Goal: Task Accomplishment & Management: Manage account settings

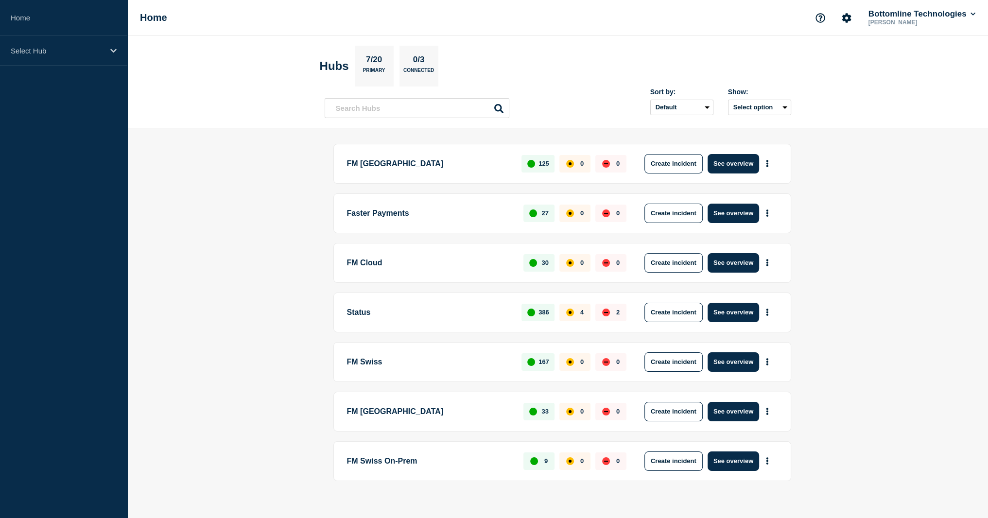
click at [435, 260] on p "FM Cloud" at bounding box center [430, 262] width 166 height 19
click at [745, 263] on button "See overview" at bounding box center [734, 262] width 52 height 19
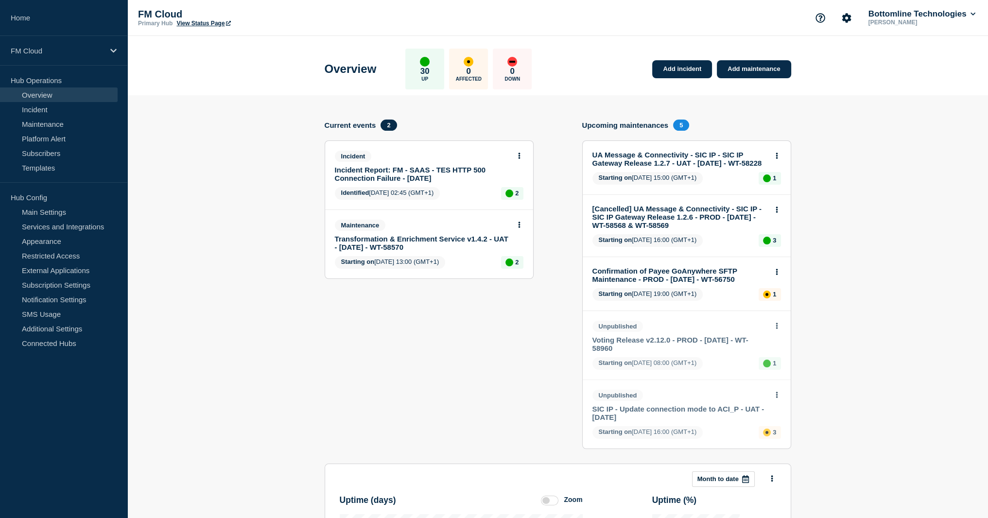
click at [418, 172] on link "Incident Report: FM - SAAS - TES HTTP 500 Connection Failure - [DATE]" at bounding box center [422, 174] width 175 height 17
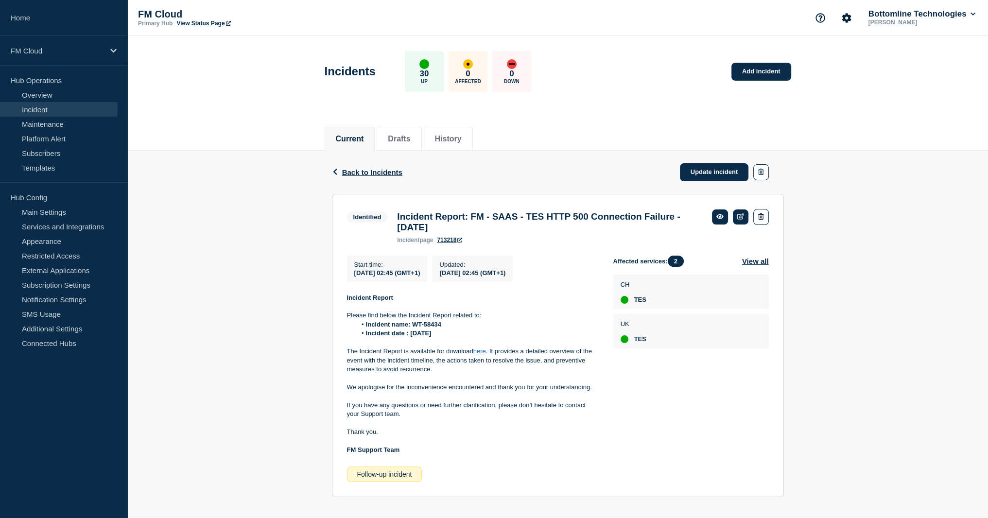
drag, startPoint x: 373, startPoint y: 168, endPoint x: 383, endPoint y: 162, distance: 10.9
click at [373, 168] on span "Back to Incidents" at bounding box center [372, 172] width 60 height 8
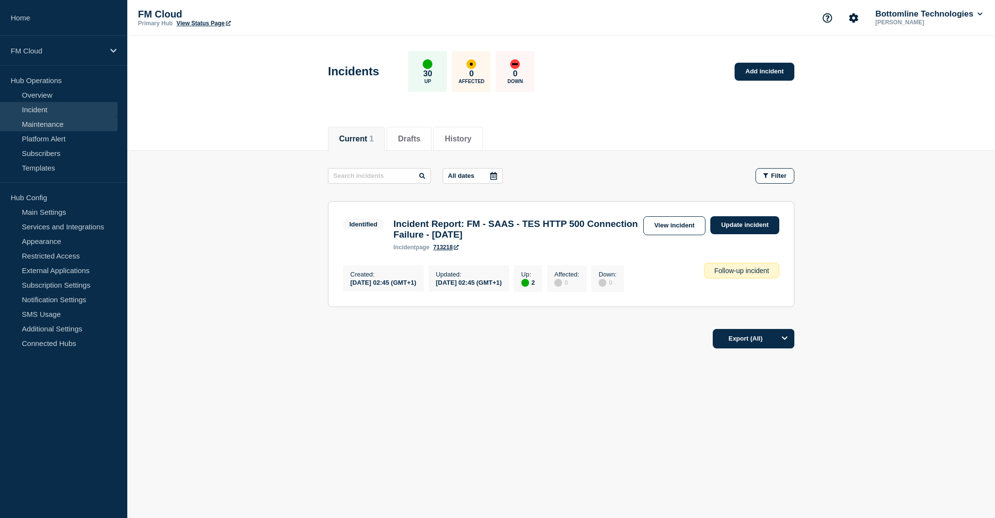
click at [60, 121] on link "Maintenance" at bounding box center [59, 124] width 118 height 15
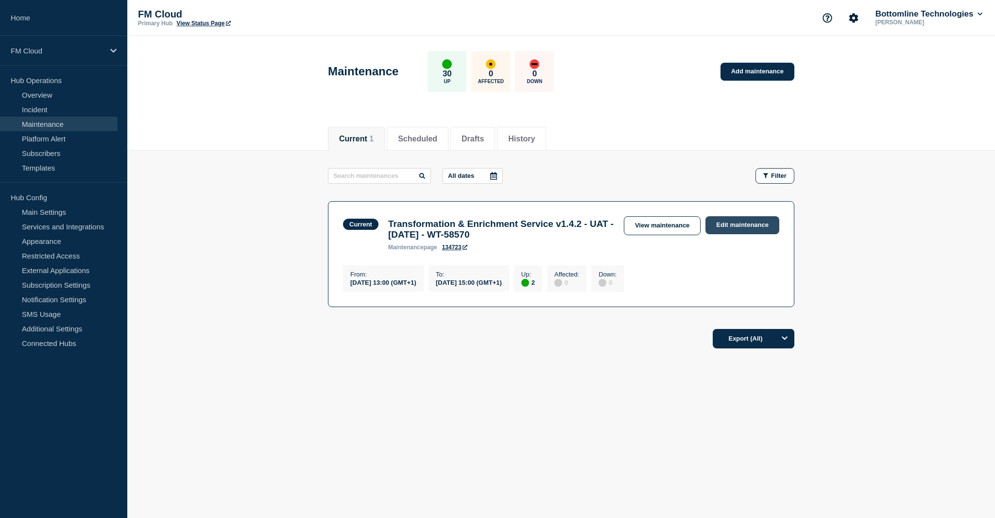
click at [733, 227] on link "Edit maintenance" at bounding box center [743, 225] width 74 height 18
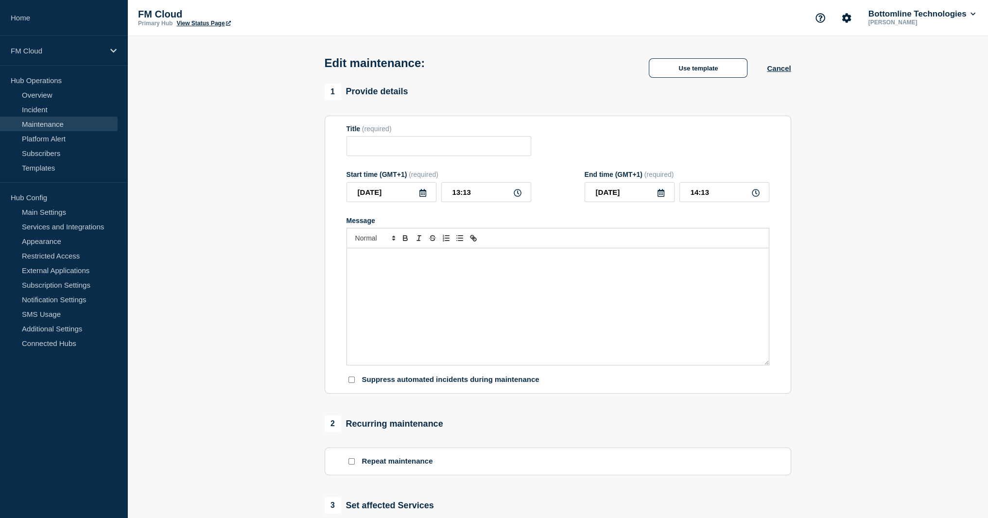
type input "Transformation & Enrichment Service v1.4.2 - UAT - 10/SEP/2025 - WT-58570"
type input "13:00"
type input "15:00"
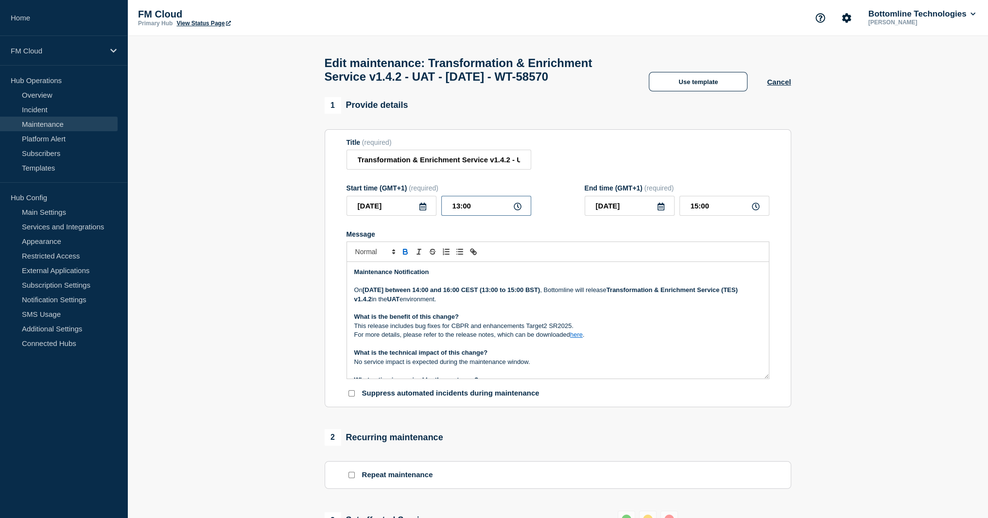
click at [455, 216] on input "13:00" at bounding box center [486, 206] width 90 height 20
type input "16:00"
type input "18:00"
click at [428, 276] on strong "Maintenance Notification" at bounding box center [391, 271] width 75 height 7
copy strong "Maintenance Notification"
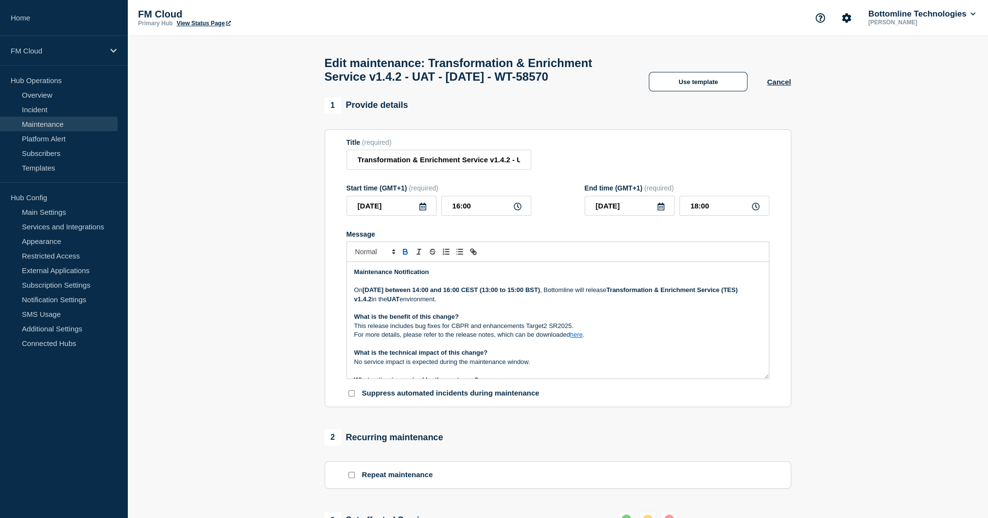
paste div "Message"
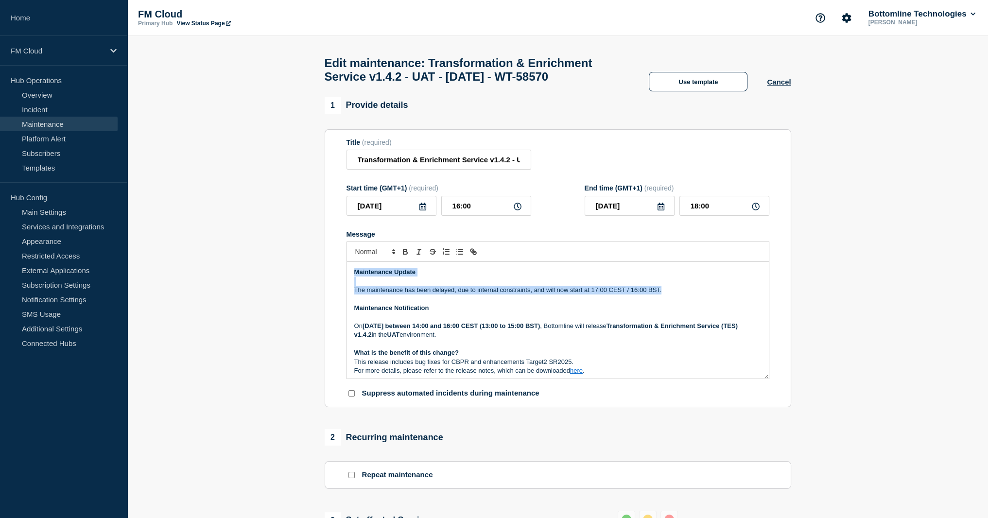
copy div "Maintenance Update The maintenance has been delayed, due to internal constraint…"
click at [444, 295] on p "The maintenance has been delayed, due to internal constraints, and will now sta…" at bounding box center [557, 290] width 407 height 9
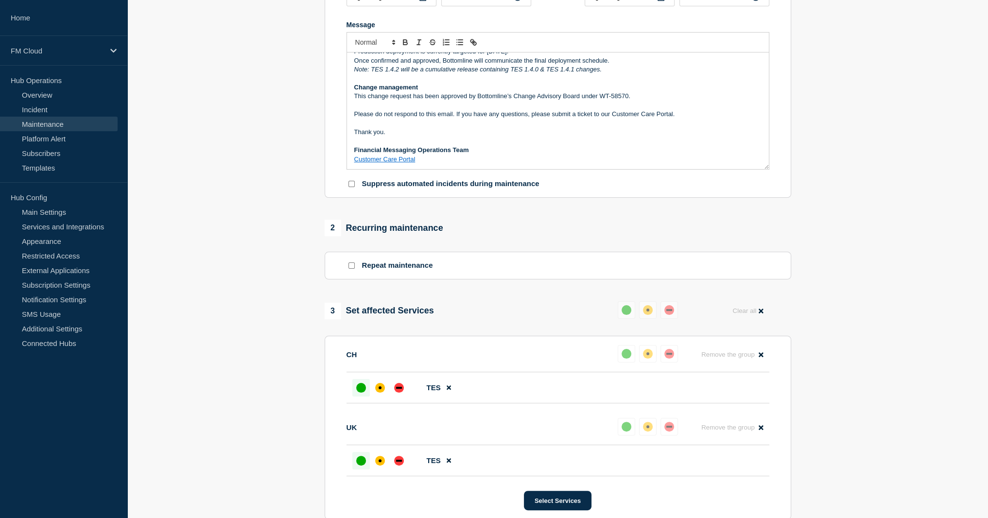
scroll to position [389, 0]
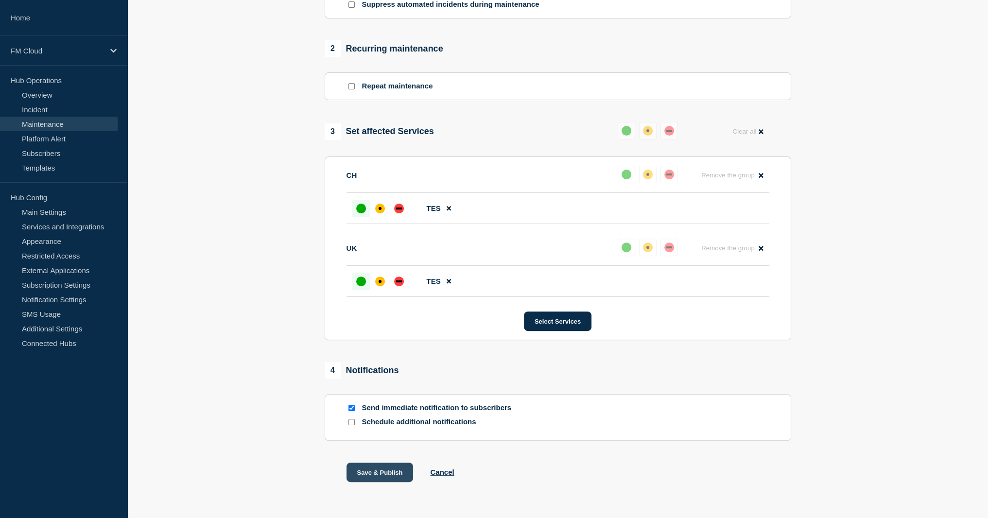
click at [392, 482] on button "Save & Publish" at bounding box center [380, 472] width 67 height 19
